Goal: Task Accomplishment & Management: Manage account settings

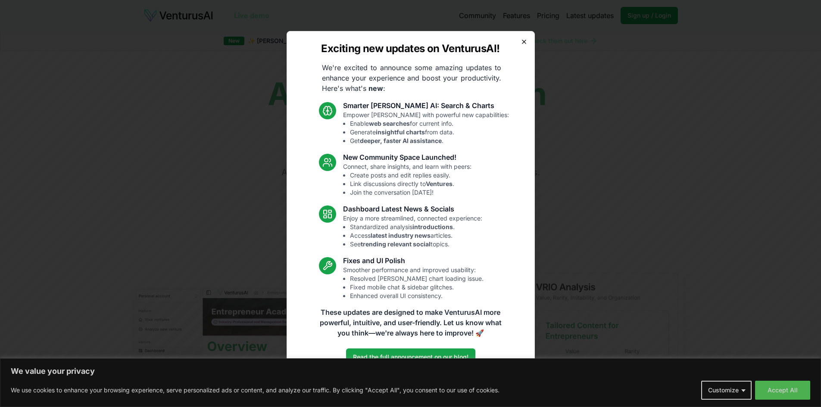
click at [523, 40] on icon "button" at bounding box center [524, 41] width 7 height 7
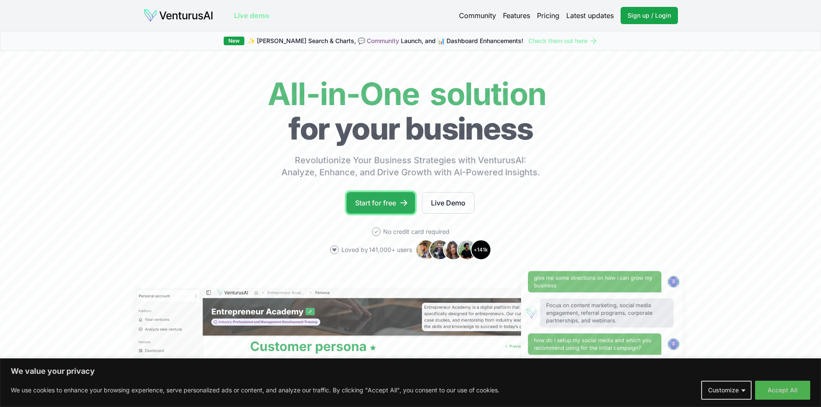
click at [397, 204] on link "Start for free" at bounding box center [381, 203] width 69 height 22
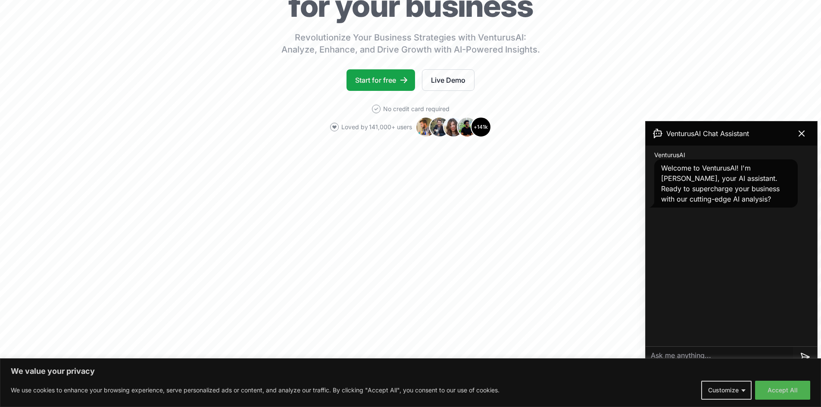
scroll to position [129, 0]
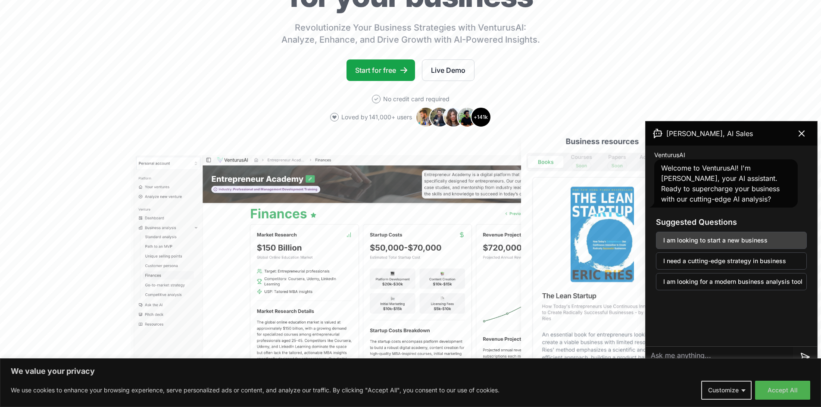
click at [740, 240] on button "I am looking to start a new business" at bounding box center [731, 240] width 151 height 17
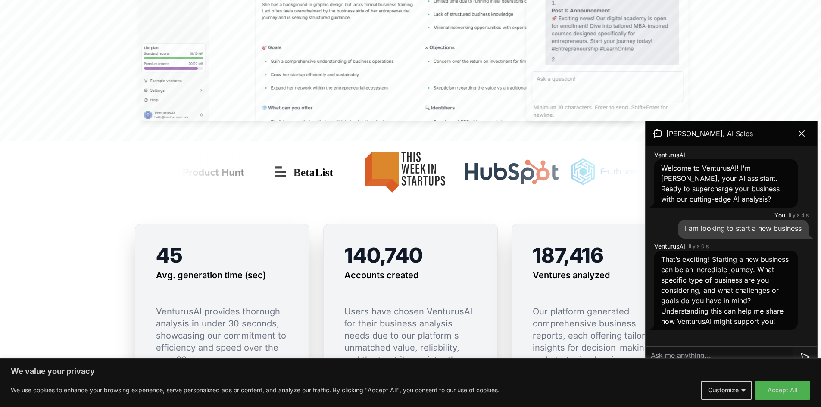
scroll to position [517, 0]
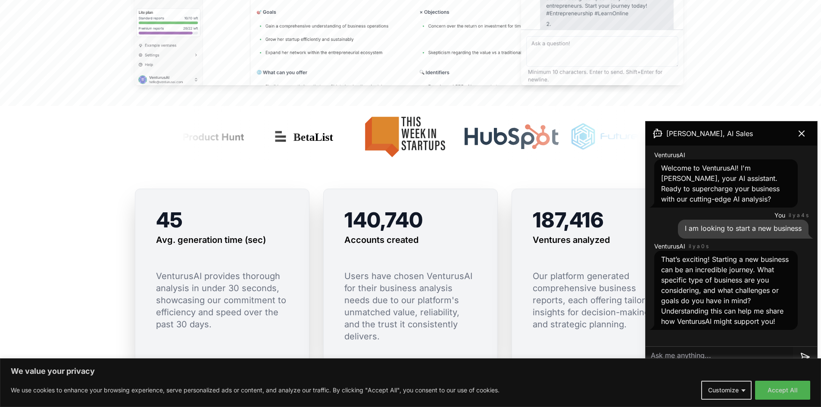
click at [749, 352] on textarea at bounding box center [719, 357] width 147 height 21
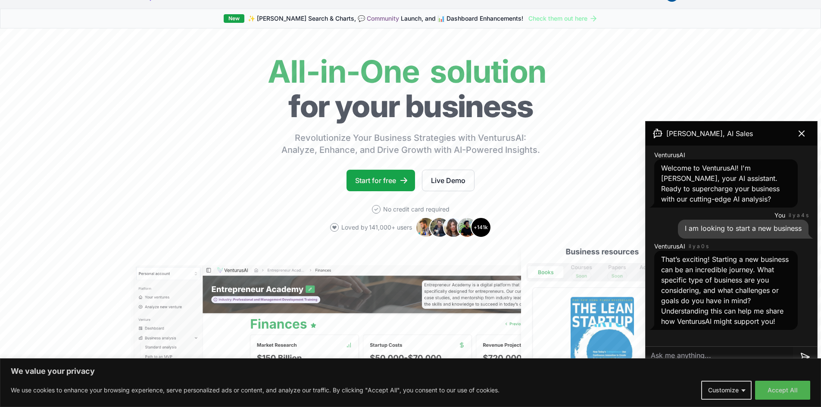
scroll to position [0, 0]
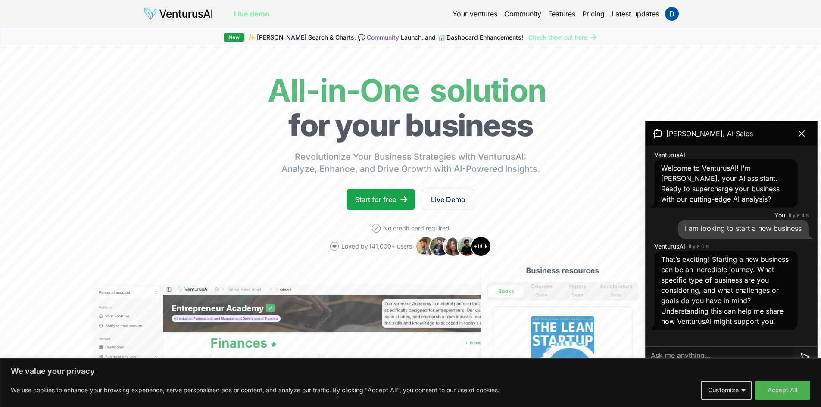
click at [739, 350] on textarea at bounding box center [719, 357] width 147 height 21
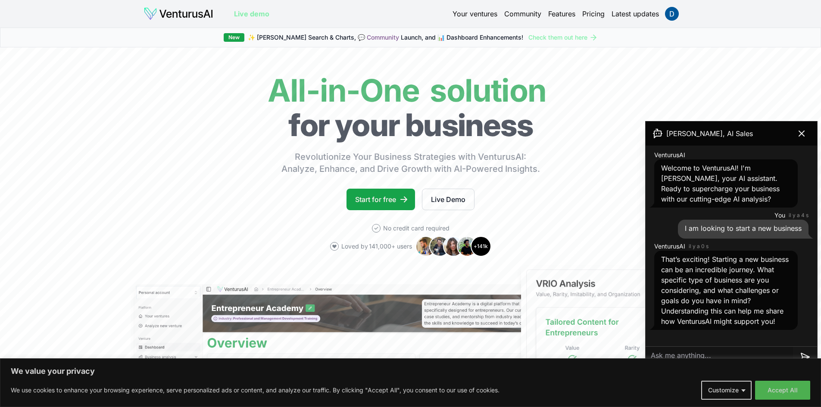
paste textarea "an ecosystem dedicated to AI with training (career paths and skill modules), co…"
type textarea "an ecosystem dedicated to AI with training (career paths and skill modules), co…"
click at [808, 350] on icon at bounding box center [805, 348] width 10 height 10
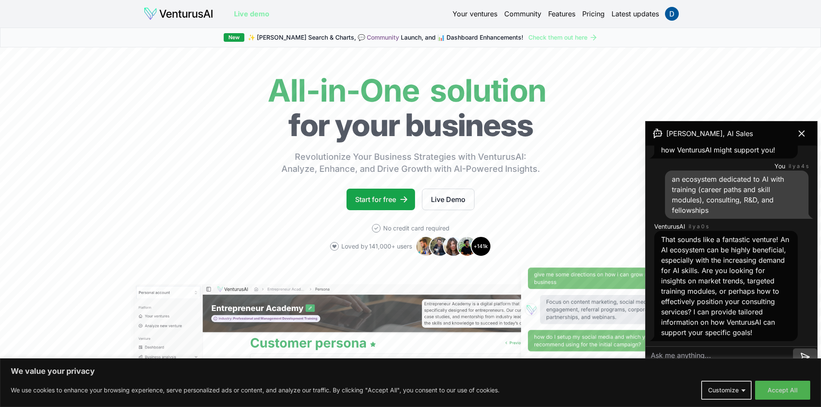
scroll to position [192, 0]
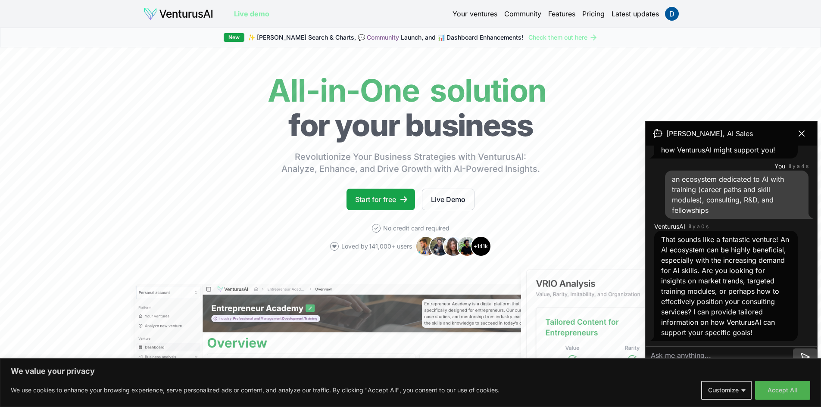
click at [761, 356] on textarea at bounding box center [719, 357] width 147 height 21
type textarea "ok do it"
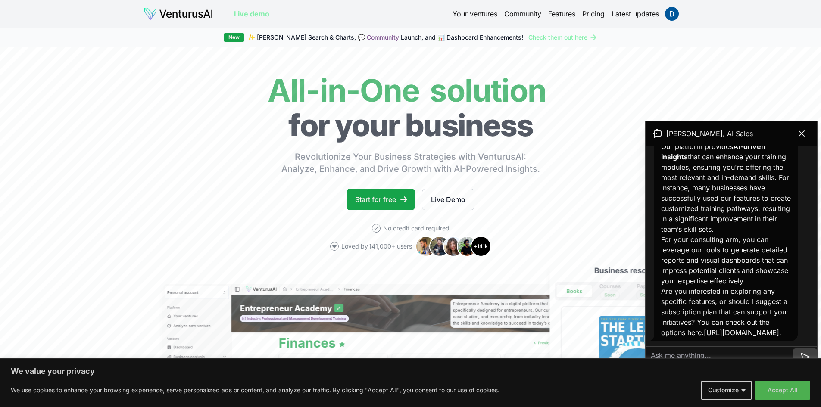
scroll to position [501, 0]
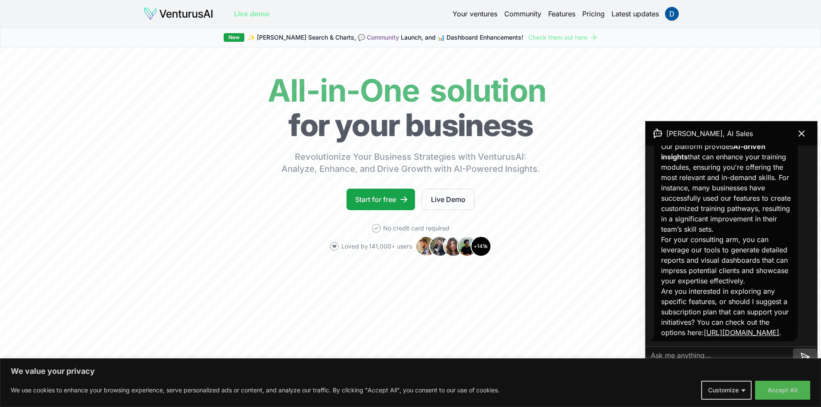
click at [725, 331] on link "[URL][DOMAIN_NAME]" at bounding box center [741, 332] width 75 height 9
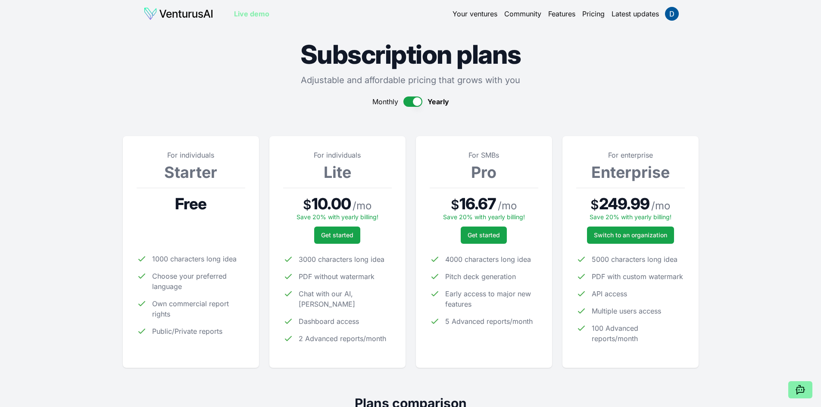
click at [191, 203] on span "Free" at bounding box center [190, 203] width 31 height 17
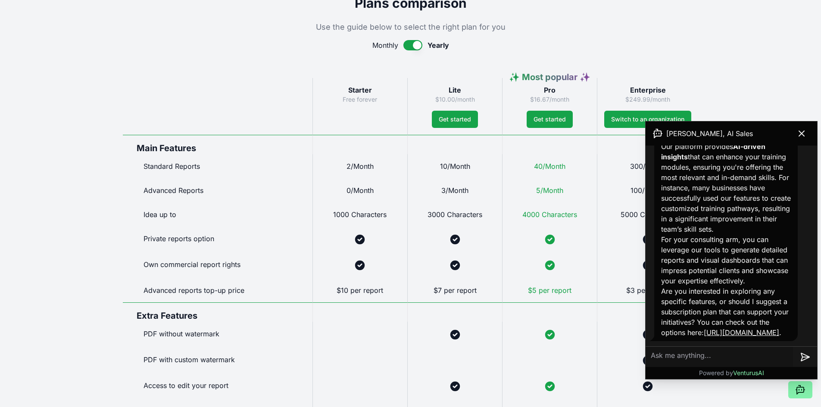
scroll to position [388, 0]
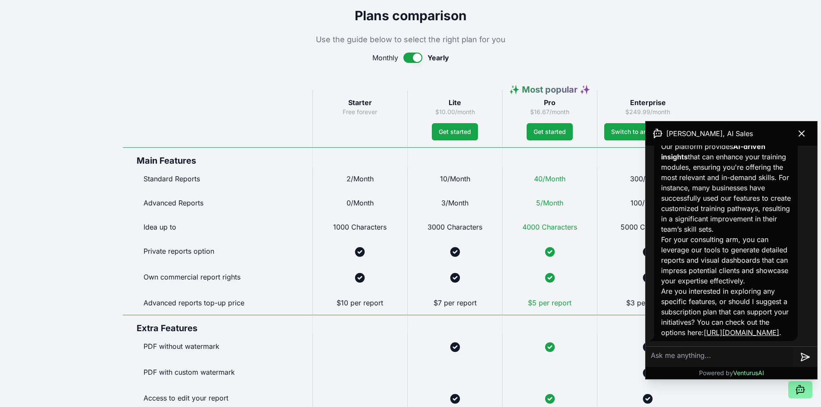
click at [362, 177] on span "2/Month" at bounding box center [360, 179] width 27 height 9
click at [801, 139] on button at bounding box center [802, 133] width 24 height 17
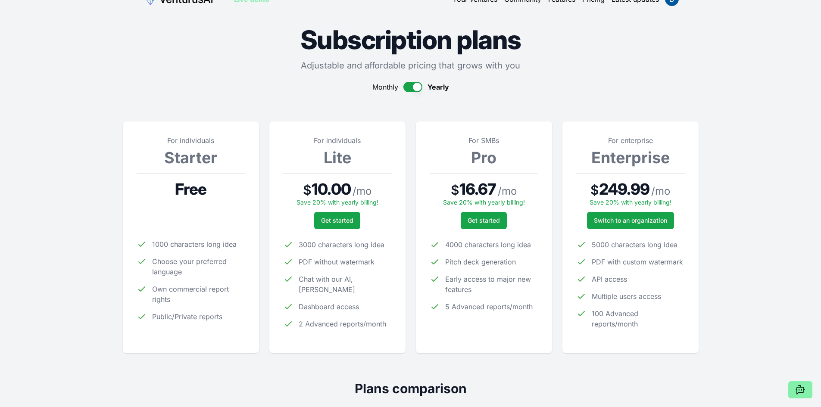
scroll to position [0, 0]
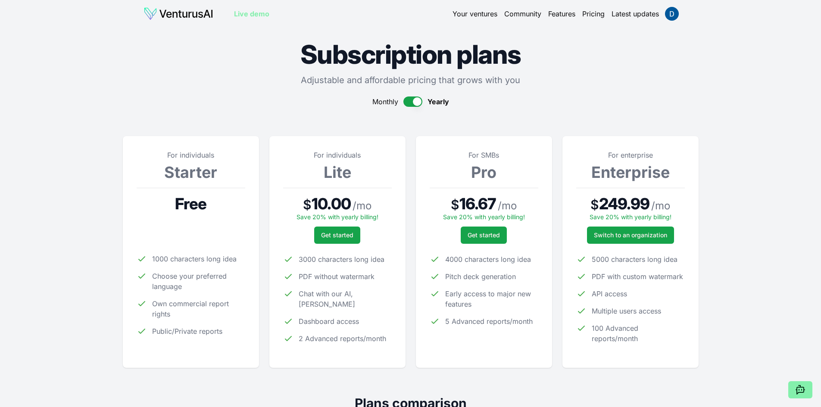
click at [496, 13] on div "Your ventures Community Features Pricing Latest updates" at bounding box center [565, 14] width 225 height 12
click at [478, 13] on link "Your ventures" at bounding box center [475, 14] width 45 height 10
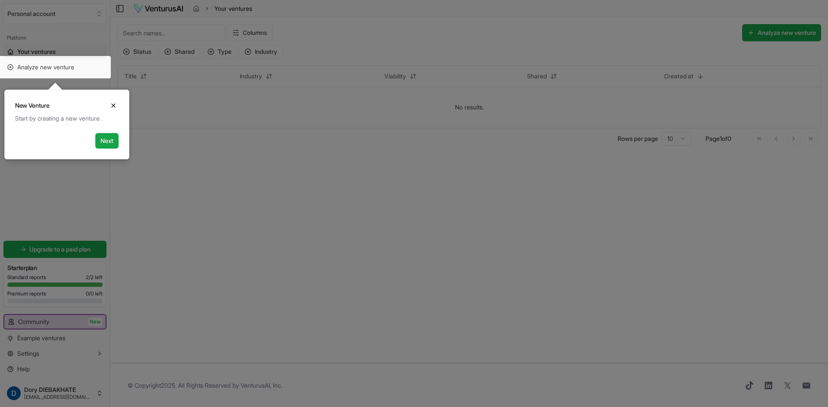
click at [409, 238] on div at bounding box center [414, 203] width 828 height 407
click at [113, 142] on button "Next" at bounding box center [106, 141] width 23 height 16
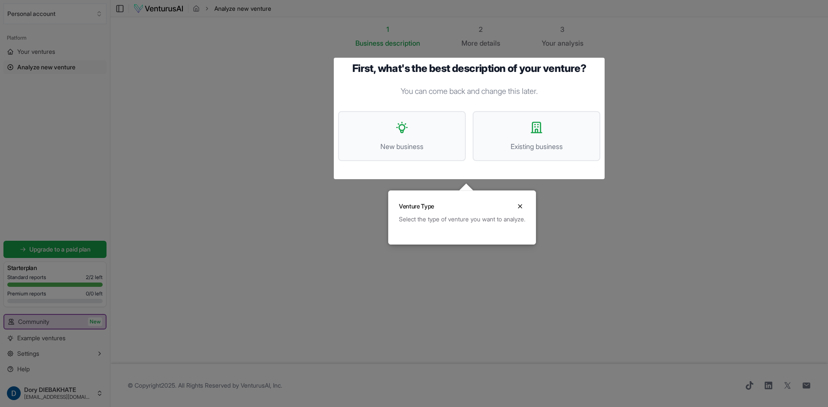
click at [524, 199] on div "Venture Type Close" at bounding box center [461, 203] width 147 height 24
click at [523, 209] on icon "Close" at bounding box center [519, 206] width 7 height 7
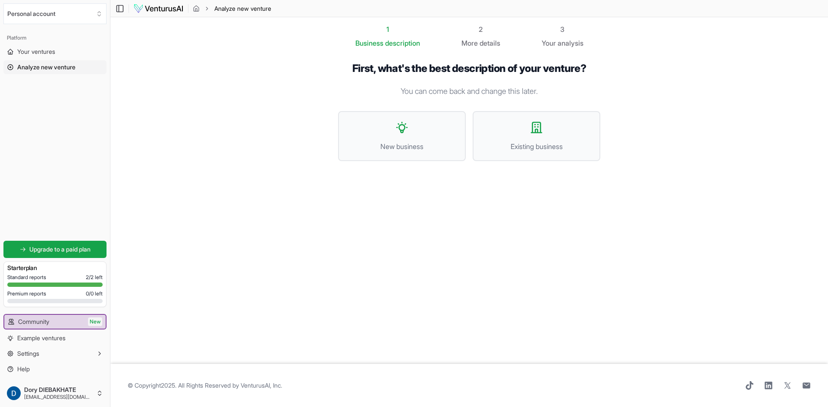
click at [42, 272] on h3 "Starter plan" at bounding box center [54, 268] width 95 height 9
click at [437, 144] on span "New business" at bounding box center [401, 146] width 109 height 10
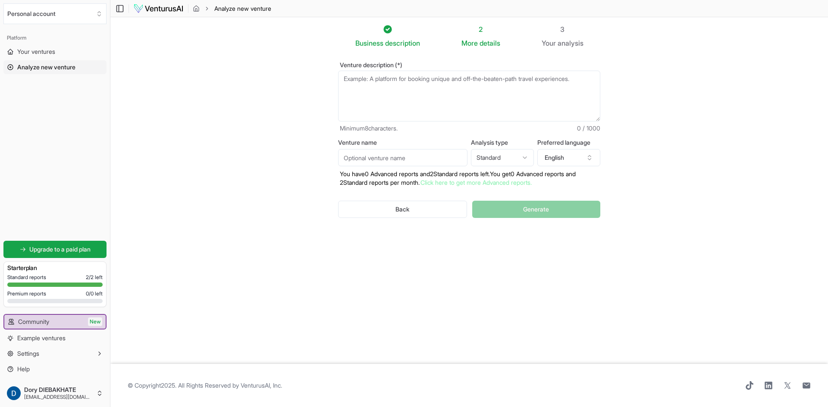
click at [476, 183] on link "Click here to get more Advanced reports." at bounding box center [475, 182] width 111 height 7
click at [562, 46] on span "analysis" at bounding box center [570, 43] width 26 height 9
click at [69, 64] on span "Analyze new venture" at bounding box center [46, 67] width 58 height 9
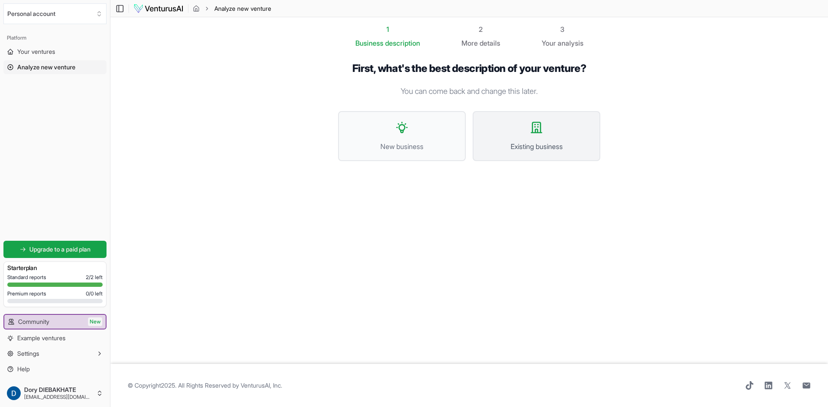
click at [525, 142] on span "Existing business" at bounding box center [536, 146] width 109 height 10
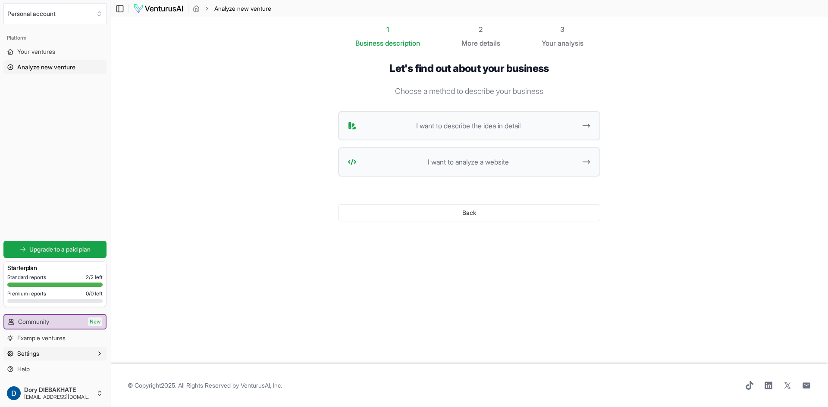
click at [80, 356] on button "Settings" at bounding box center [54, 354] width 103 height 14
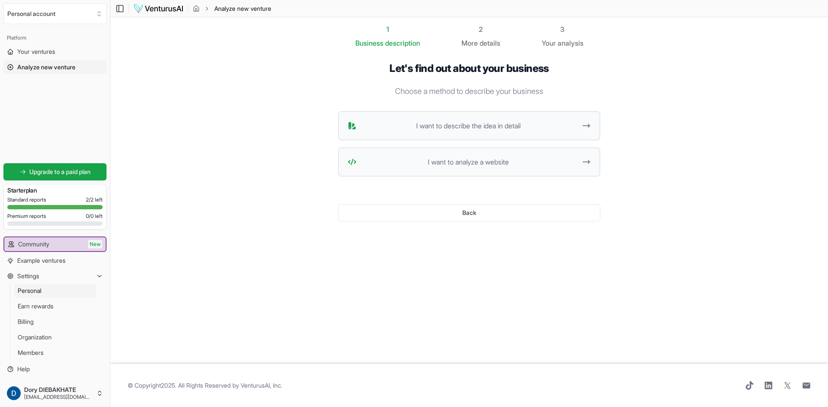
click at [52, 287] on link "Personal" at bounding box center [55, 291] width 82 height 14
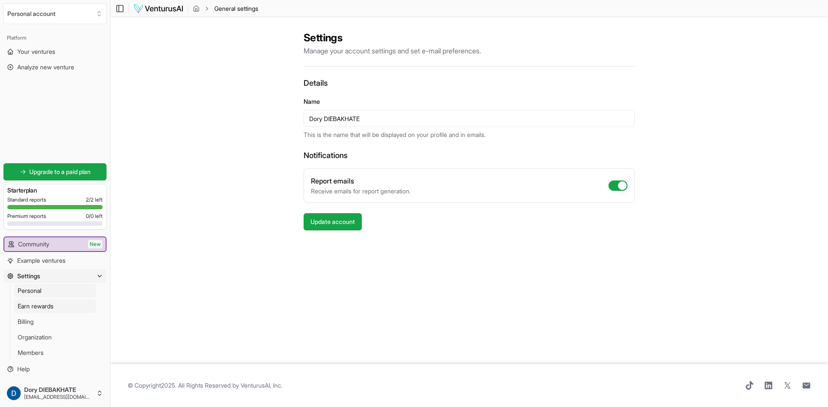
click at [57, 302] on link "Earn rewards" at bounding box center [55, 307] width 82 height 14
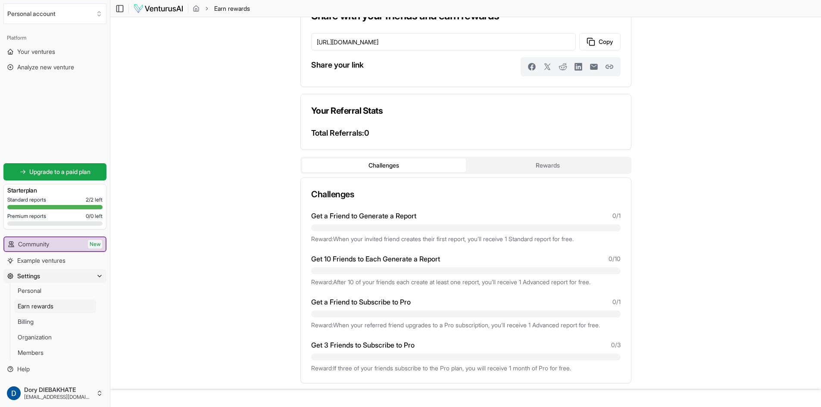
scroll to position [52, 0]
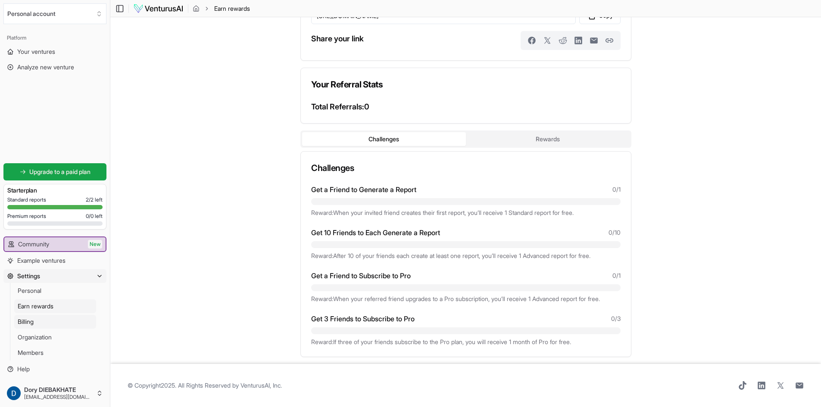
click at [55, 316] on link "Billing" at bounding box center [55, 322] width 82 height 14
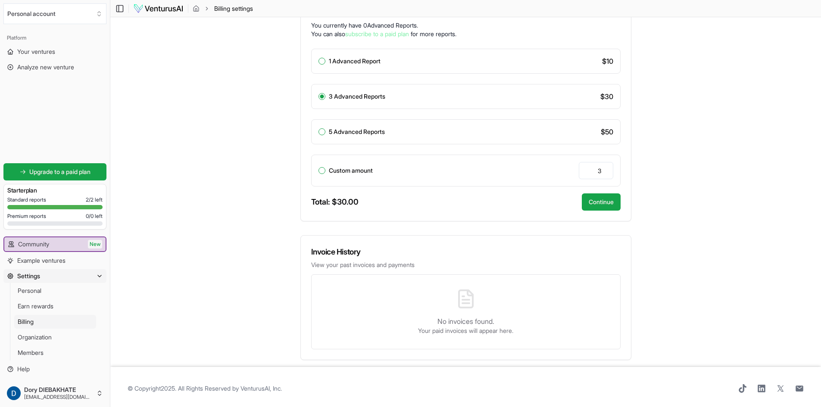
scroll to position [219, 0]
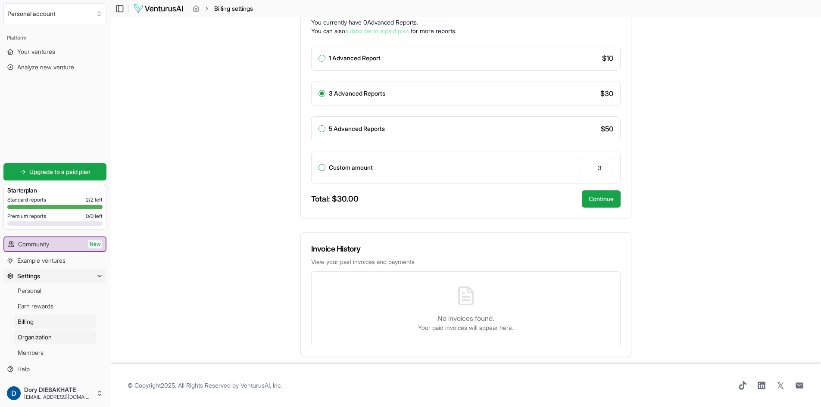
click at [57, 334] on link "Organization" at bounding box center [55, 338] width 82 height 14
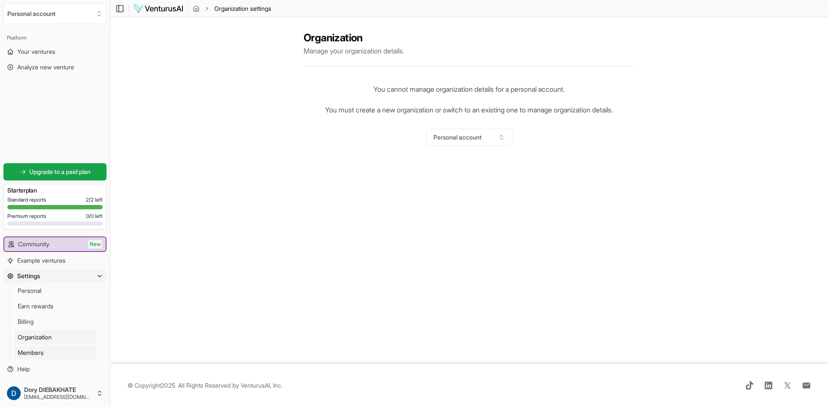
click at [60, 352] on link "Members" at bounding box center [55, 353] width 82 height 14
click at [26, 368] on span "Help" at bounding box center [23, 369] width 12 height 9
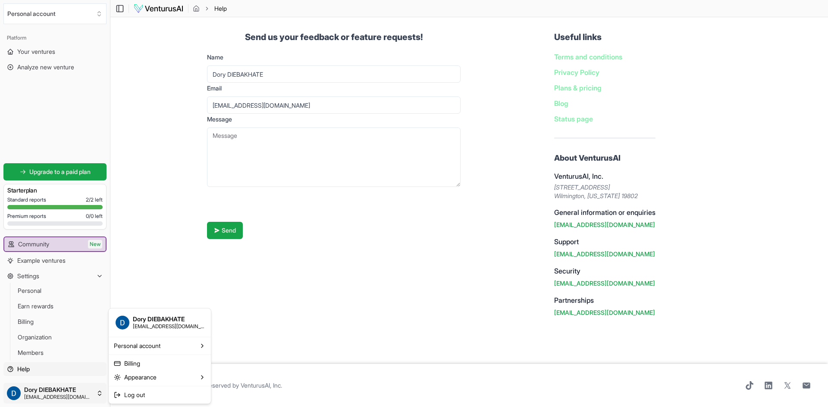
click at [81, 396] on html "Personal account Platform Your ventures Analyze new venture Get started for fre…" at bounding box center [414, 203] width 828 height 407
click at [411, 343] on html "Personal account Platform Your ventures Analyze new venture Get started for fre…" at bounding box center [414, 203] width 828 height 407
click at [44, 365] on link "Help" at bounding box center [54, 369] width 103 height 14
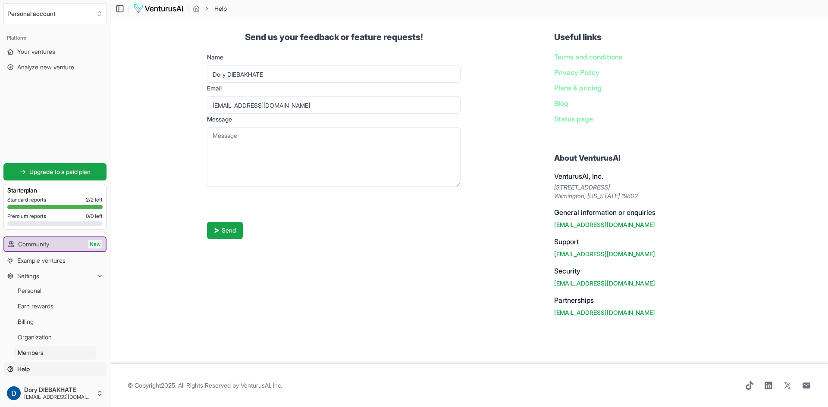
click at [47, 347] on link "Members" at bounding box center [55, 353] width 82 height 14
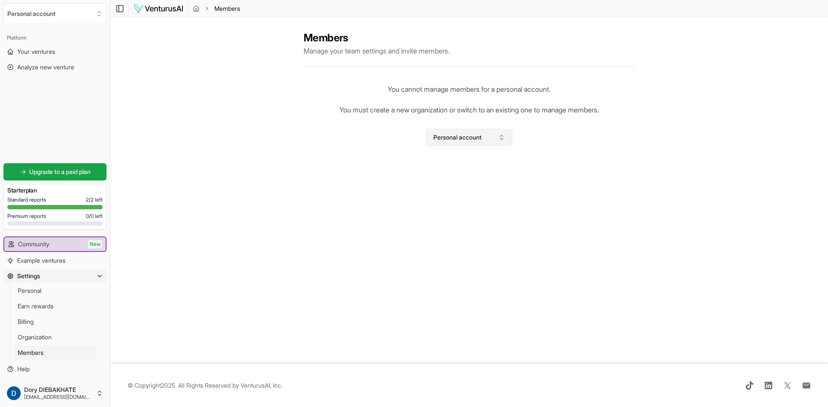
click at [483, 141] on button "Personal account" at bounding box center [469, 137] width 86 height 17
click at [483, 141] on html "Personal account Platform Your ventures Analyze new venture Get started for fre…" at bounding box center [414, 203] width 828 height 407
click at [51, 334] on span "Organization" at bounding box center [35, 337] width 34 height 9
click at [57, 318] on link "Billing" at bounding box center [55, 322] width 82 height 14
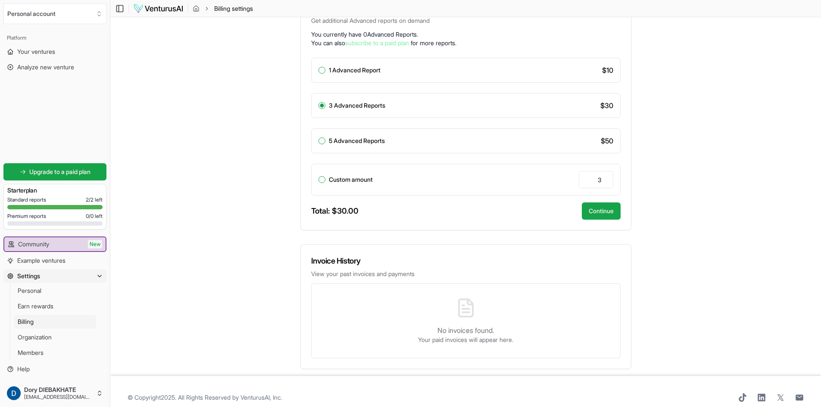
scroll to position [219, 0]
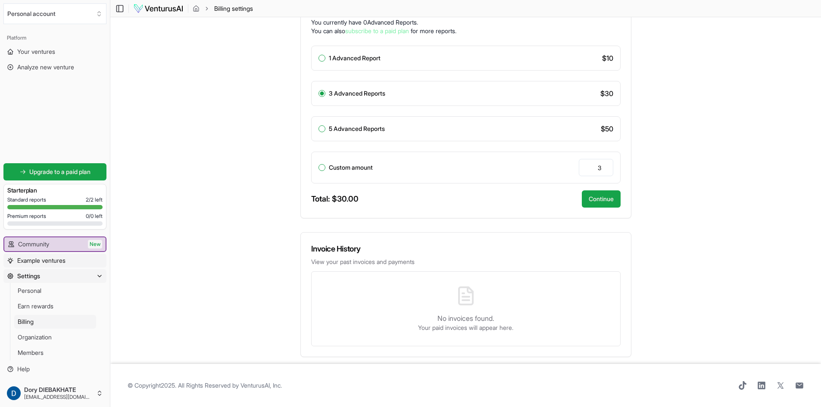
click at [66, 259] on span "Example ventures" at bounding box center [41, 260] width 48 height 9
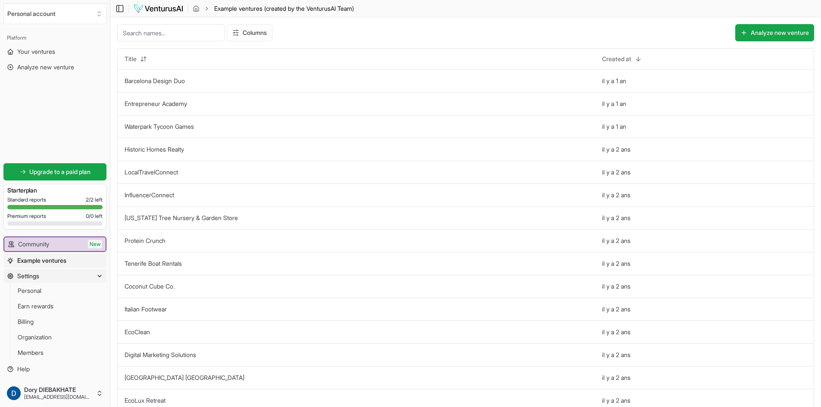
click at [75, 281] on button "Settings" at bounding box center [54, 276] width 103 height 14
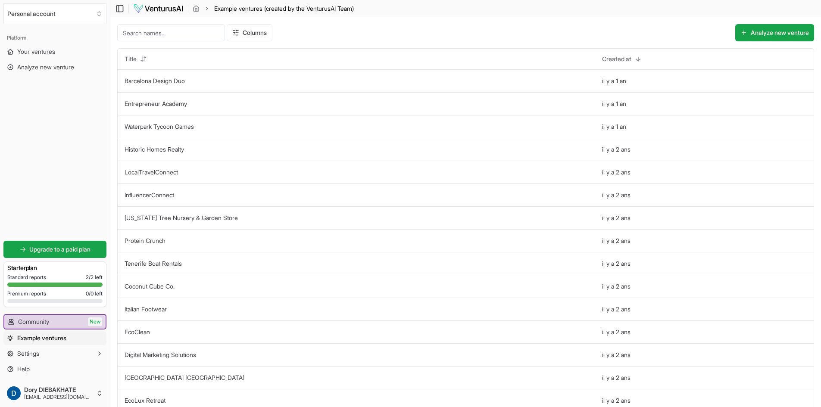
click at [56, 338] on span "Example ventures" at bounding box center [41, 338] width 49 height 9
click at [58, 349] on button "Settings" at bounding box center [54, 354] width 103 height 14
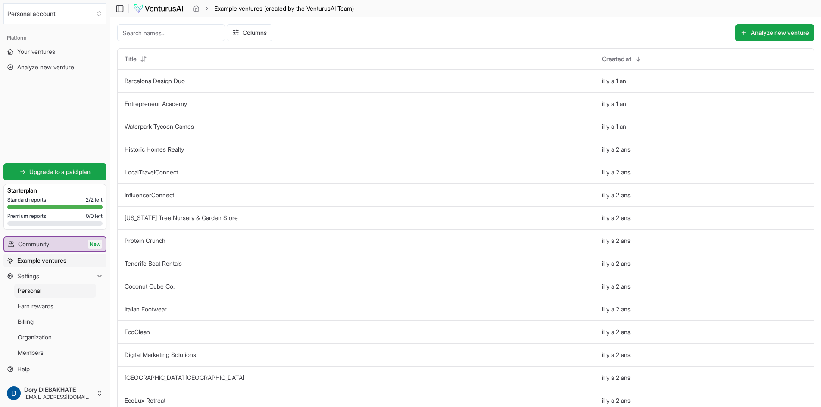
click at [45, 292] on link "Personal" at bounding box center [55, 291] width 82 height 14
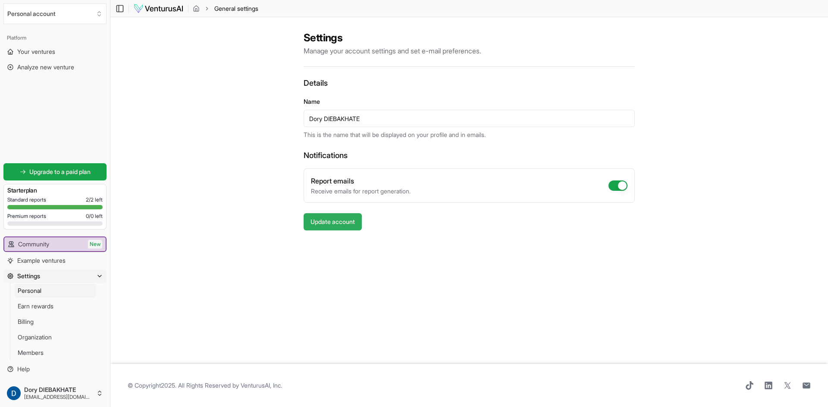
click at [354, 225] on button "Update account" at bounding box center [332, 221] width 58 height 17
click at [49, 306] on span "Earn rewards" at bounding box center [36, 306] width 36 height 9
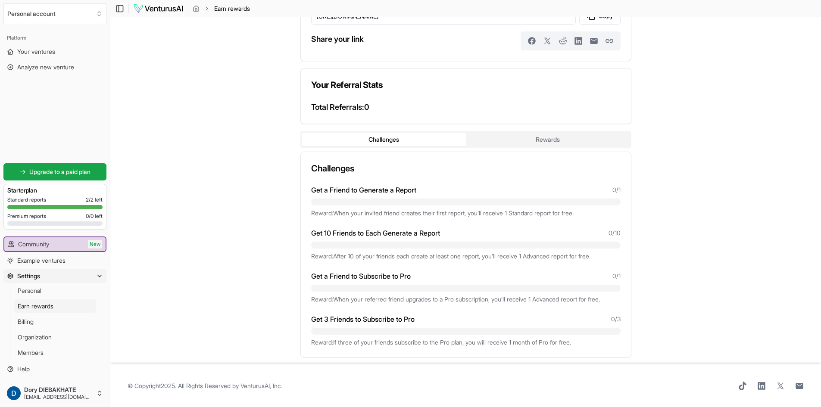
scroll to position [52, 0]
click at [63, 316] on link "Billing" at bounding box center [55, 322] width 82 height 14
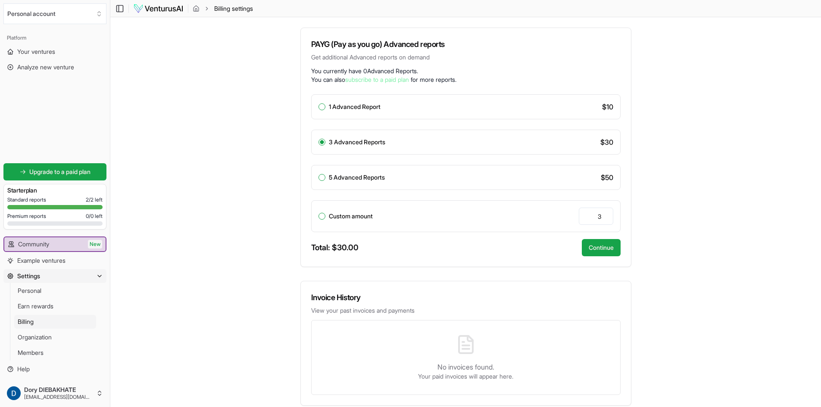
scroll to position [219, 0]
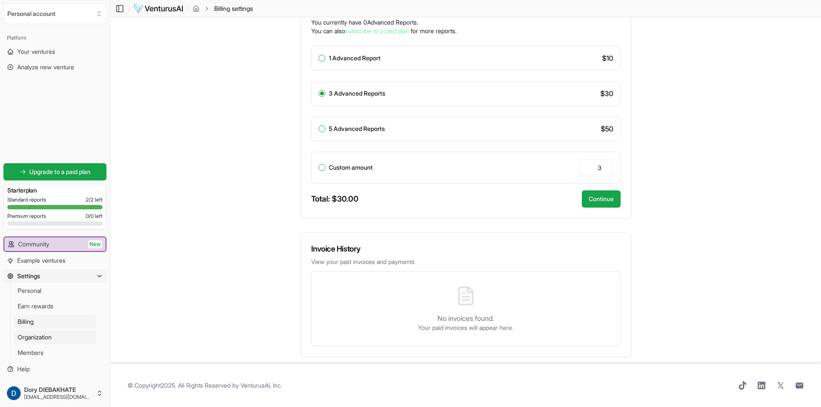
click at [75, 339] on link "Organization" at bounding box center [55, 338] width 82 height 14
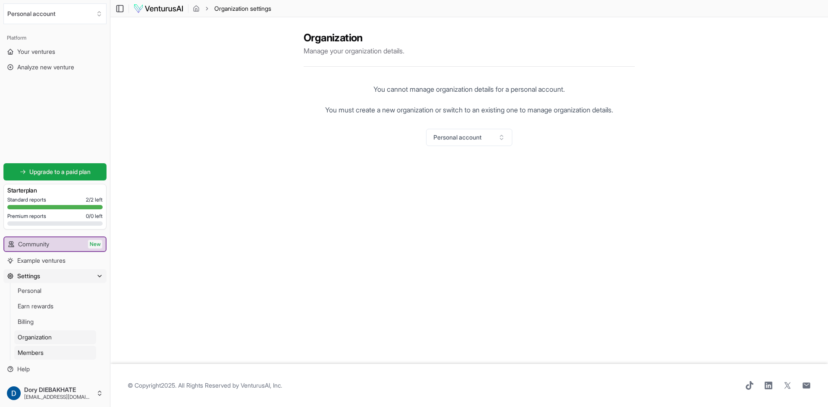
click at [56, 359] on link "Members" at bounding box center [55, 353] width 82 height 14
click at [44, 368] on link "Help" at bounding box center [54, 369] width 103 height 14
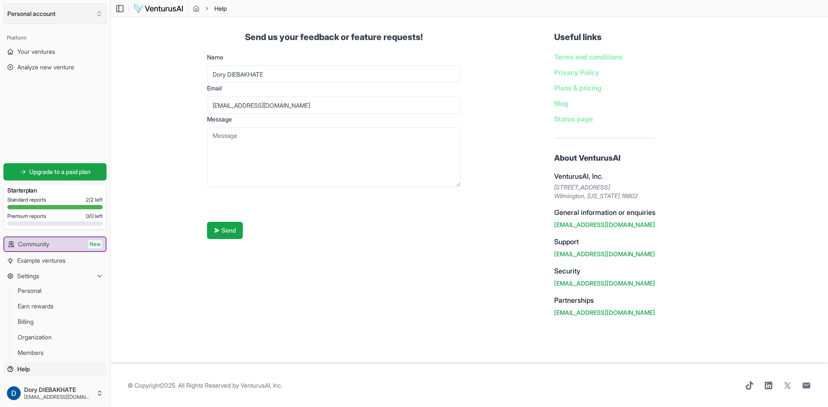
click at [77, 22] on button "Personal account" at bounding box center [54, 13] width 103 height 21
click at [77, 22] on html "Personal account Platform Your ventures Analyze new venture Get started for fre…" at bounding box center [414, 203] width 828 height 407
click at [74, 258] on link "Example ventures" at bounding box center [54, 261] width 103 height 14
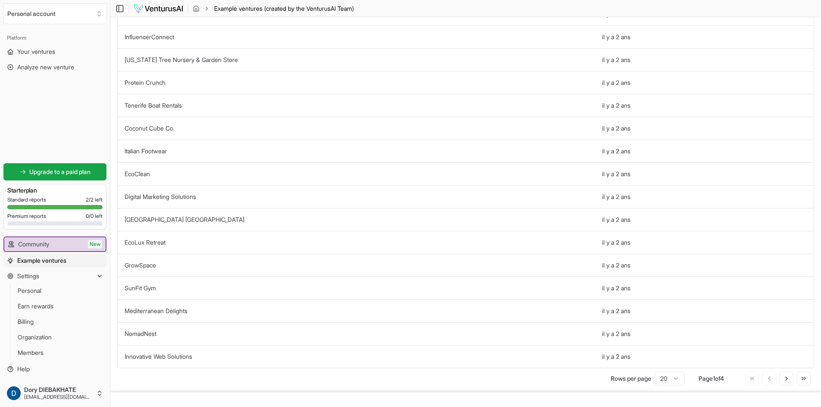
scroll to position [187, 0]
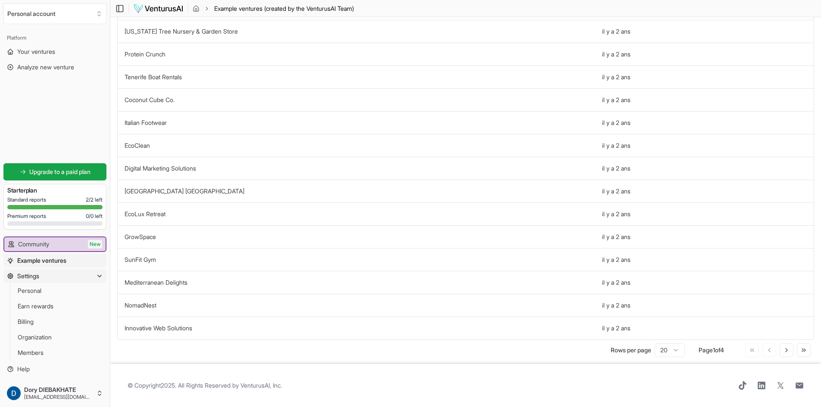
click at [51, 272] on button "Settings" at bounding box center [54, 276] width 103 height 14
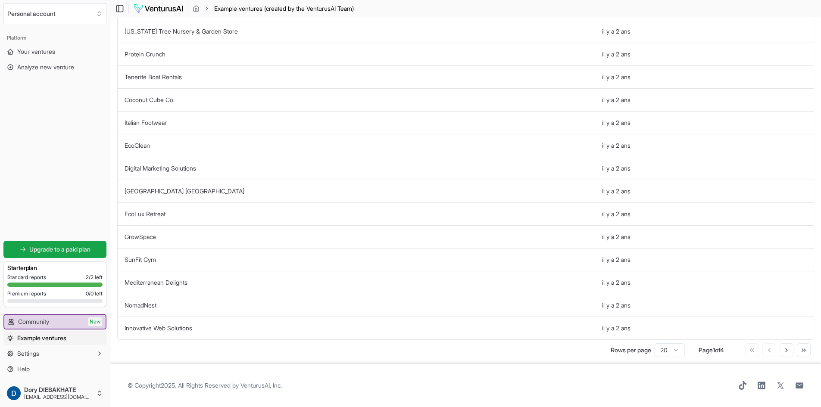
click at [39, 339] on span "Example ventures" at bounding box center [41, 338] width 49 height 9
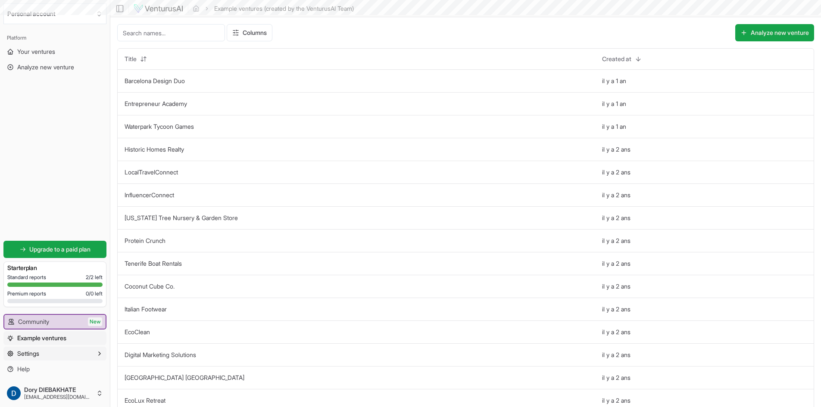
click at [33, 353] on span "Settings" at bounding box center [28, 354] width 22 height 9
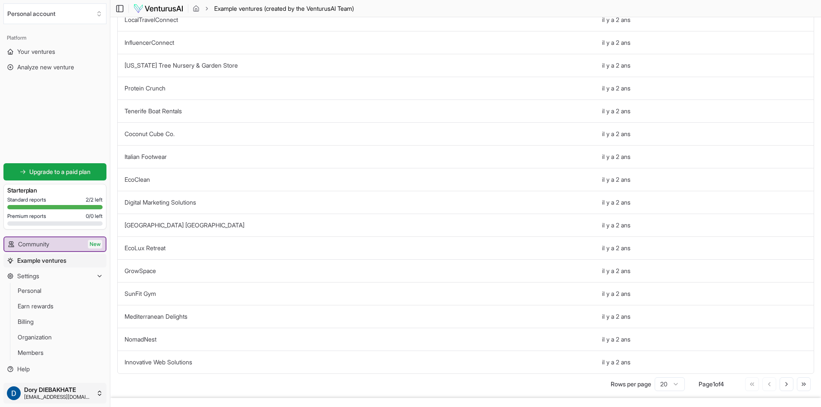
scroll to position [172, 0]
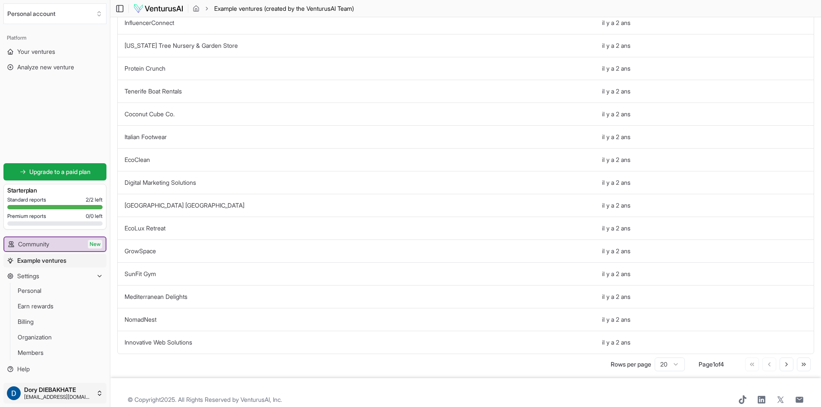
click at [67, 235] on html "Personal account Platform Your ventures Analyze new venture Get started for fre…" at bounding box center [410, 31] width 821 height 407
click at [143, 397] on span "Log out" at bounding box center [134, 395] width 21 height 9
